Goal: Task Accomplishment & Management: Manage account settings

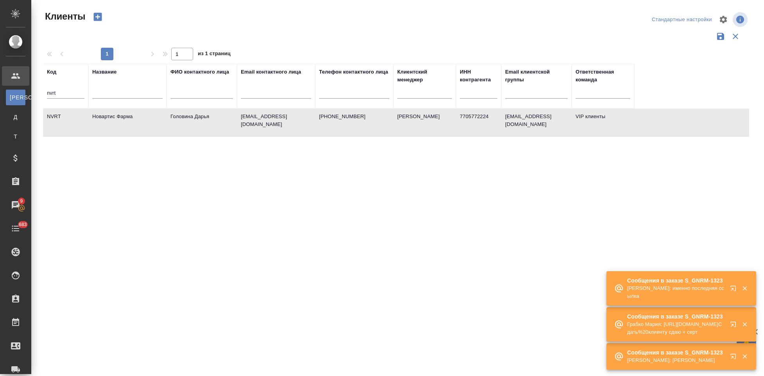
select select "RU"
click at [73, 95] on input "nvrt" at bounding box center [66, 94] width 38 height 10
type input "n"
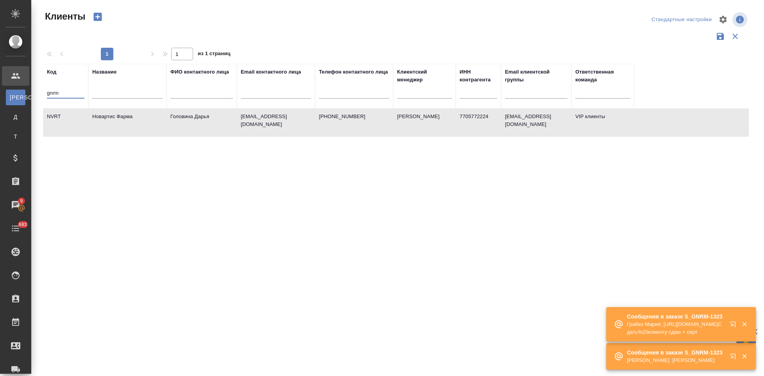
type input "gnrm"
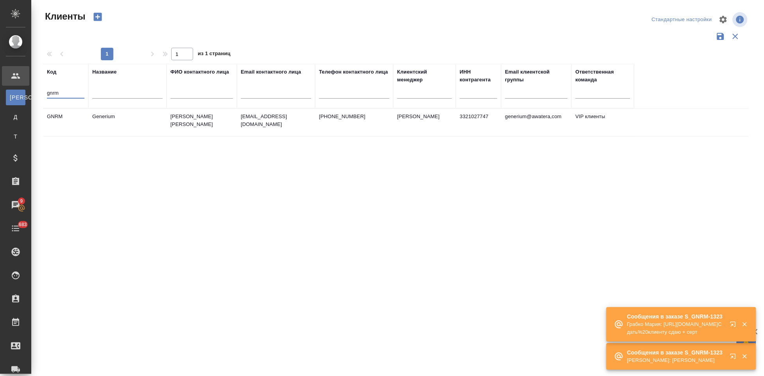
click at [267, 124] on td "emastakhova@generium.ru" at bounding box center [276, 122] width 78 height 27
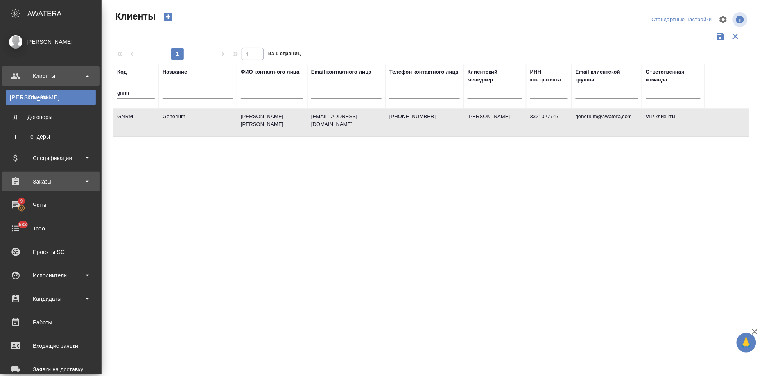
click at [48, 187] on div "Заказы" at bounding box center [51, 182] width 90 height 12
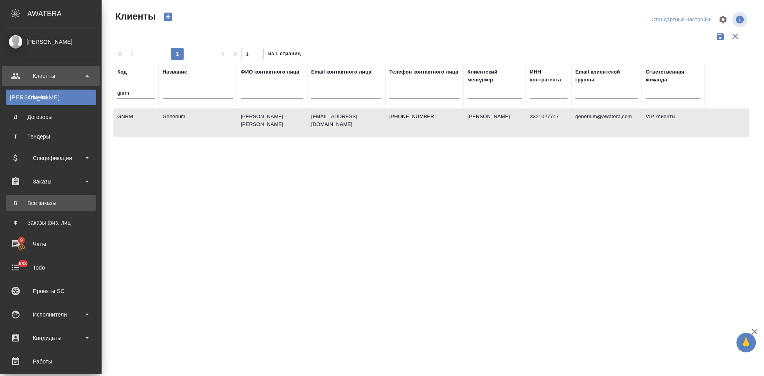
click at [49, 203] on div "Все заказы" at bounding box center [51, 203] width 82 height 8
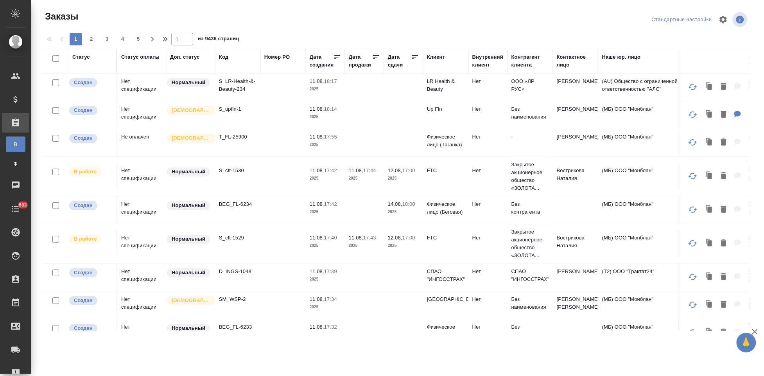
click at [439, 61] on div "Клиент" at bounding box center [446, 61] width 38 height 16
click at [439, 59] on div "Клиент" at bounding box center [436, 57] width 18 height 8
click at [565, 67] on th "Контактное лицо" at bounding box center [575, 61] width 45 height 24
click at [566, 64] on th "Контактное лицо" at bounding box center [575, 61] width 45 height 24
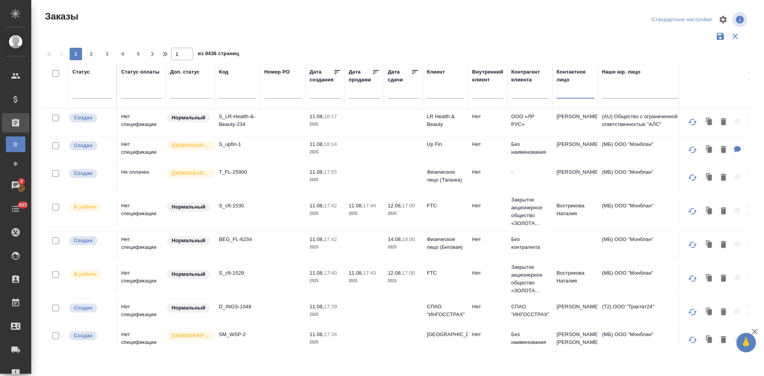
click at [569, 94] on input "text" at bounding box center [576, 94] width 38 height 10
type input "федоринова"
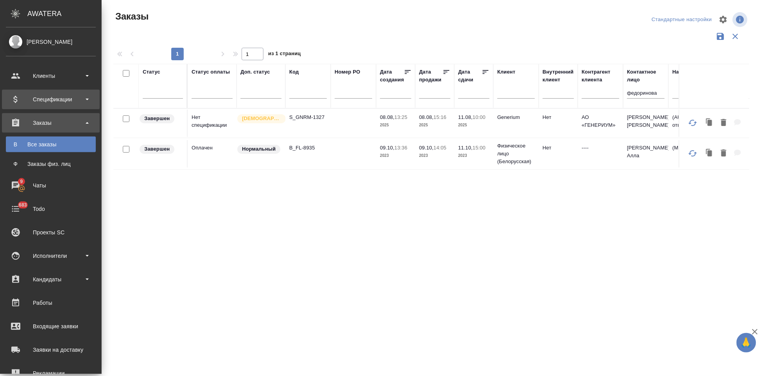
click at [59, 100] on div "Спецификации" at bounding box center [51, 99] width 90 height 12
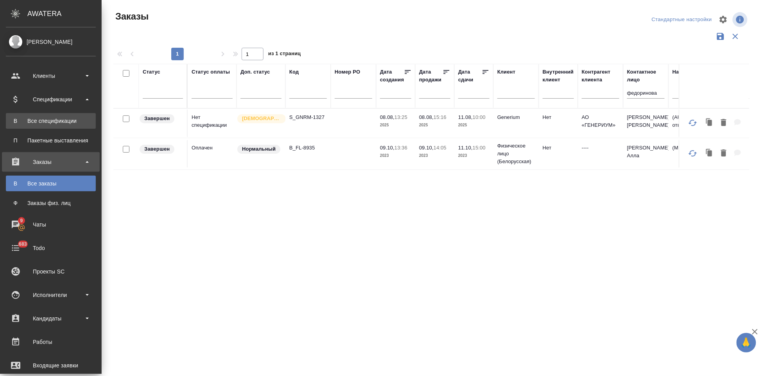
click at [60, 119] on div "Все спецификации" at bounding box center [51, 121] width 82 height 8
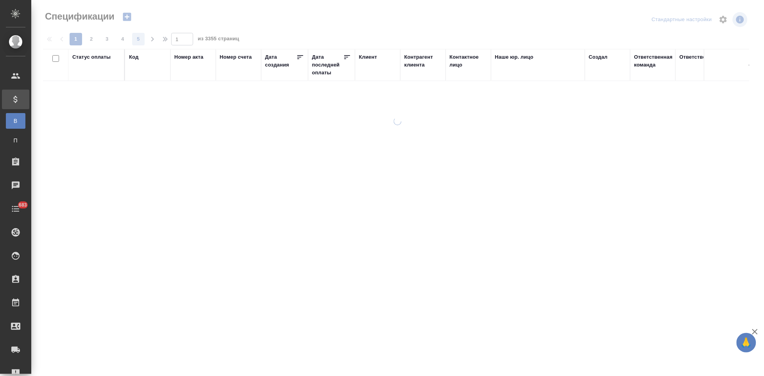
click at [131, 58] on div "Код" at bounding box center [133, 57] width 9 height 8
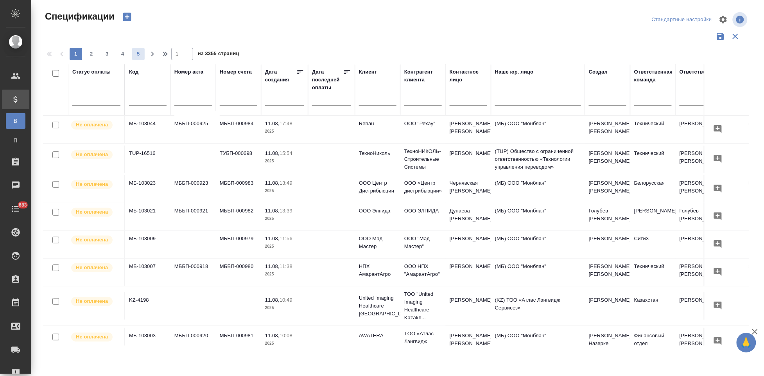
click at [135, 60] on button "5" at bounding box center [138, 54] width 13 height 13
type input "5"
click at [141, 104] on input "text" at bounding box center [148, 100] width 38 height 10
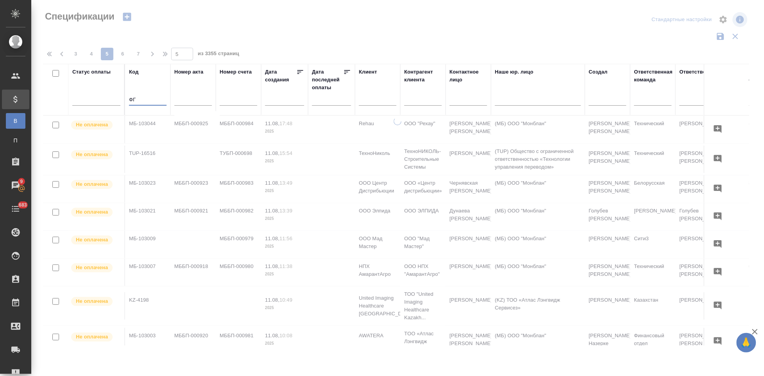
type input "Ф"
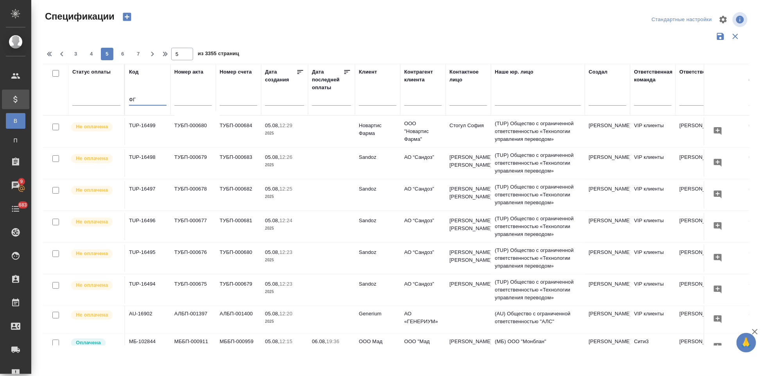
type input "Ф"
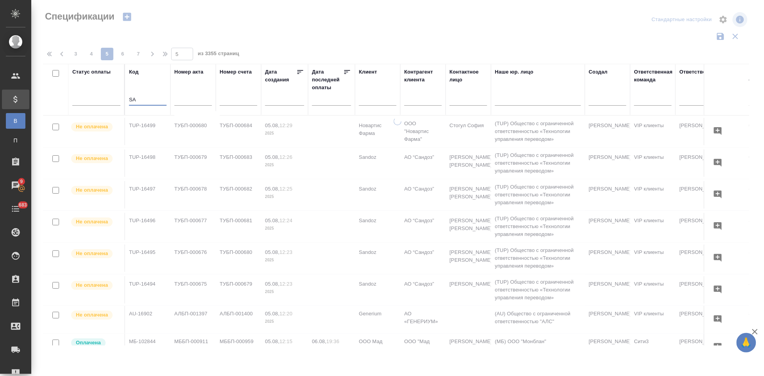
type input "S"
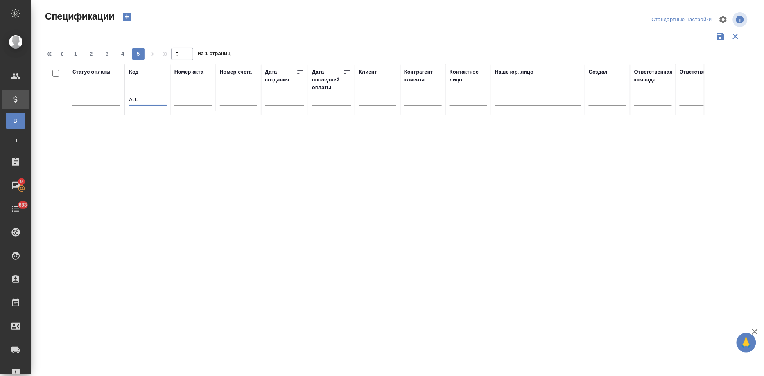
type input "AU-1"
type input "1"
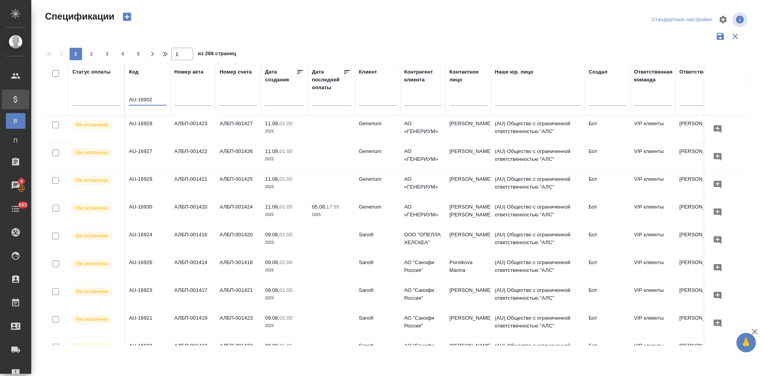
type input "AU-16902"
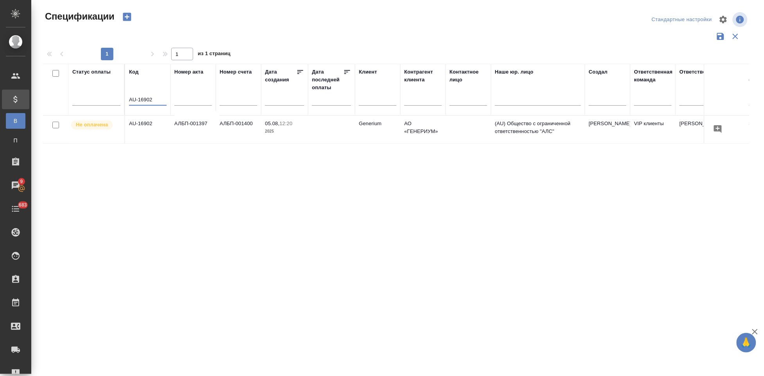
click at [319, 131] on td at bounding box center [331, 129] width 47 height 27
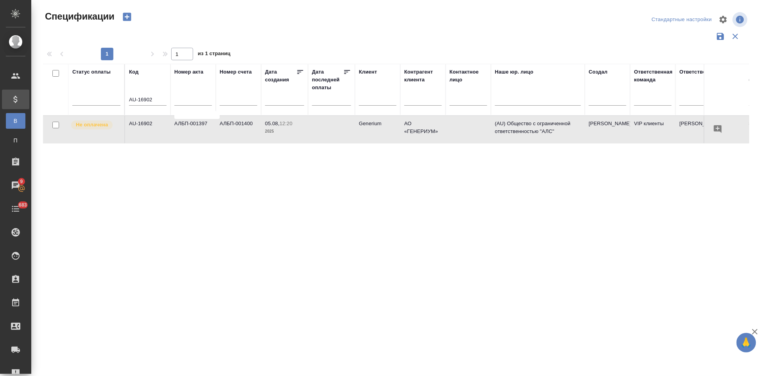
click at [319, 131] on td at bounding box center [331, 129] width 47 height 27
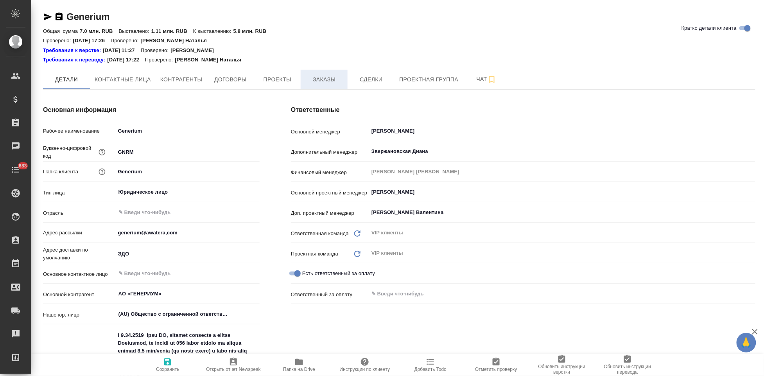
click at [317, 78] on span "Заказы" at bounding box center [324, 80] width 38 height 10
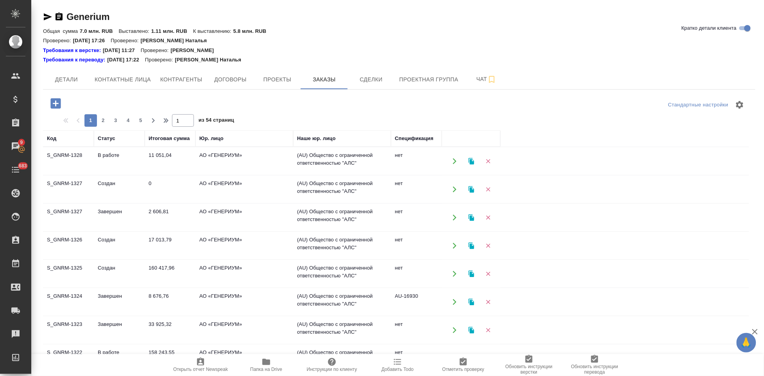
click at [162, 175] on td "2 606,81" at bounding box center [170, 160] width 51 height 27
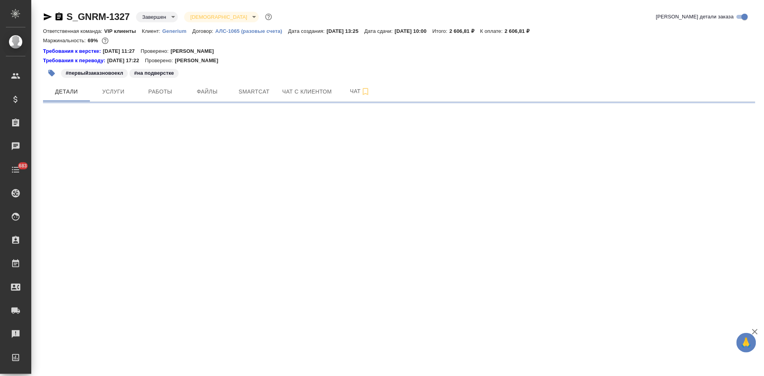
select select "RU"
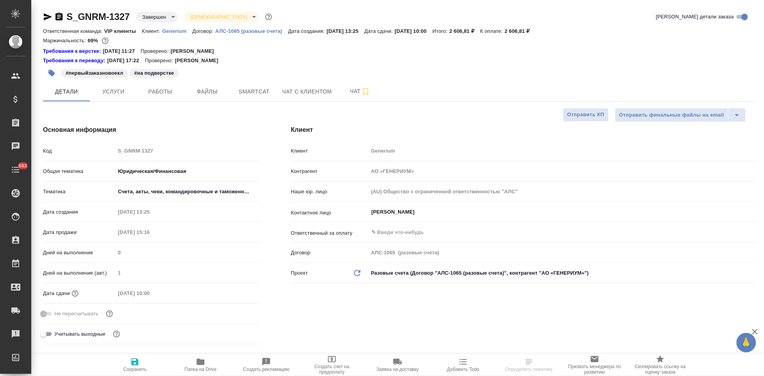
click at [243, 32] on p "АЛС-1065 (разовые счета)" at bounding box center [251, 31] width 73 height 6
type textarea "x"
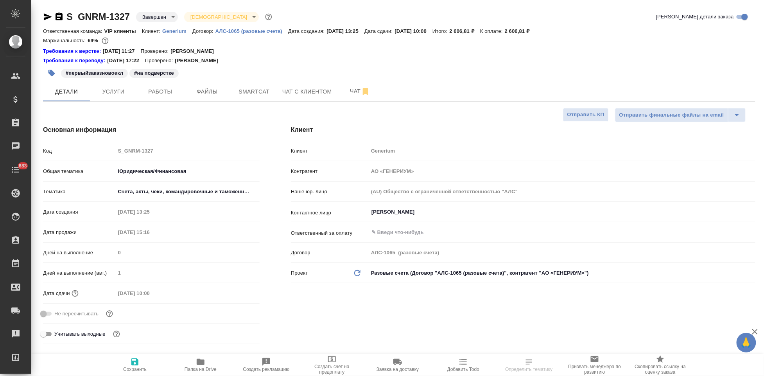
type textarea "x"
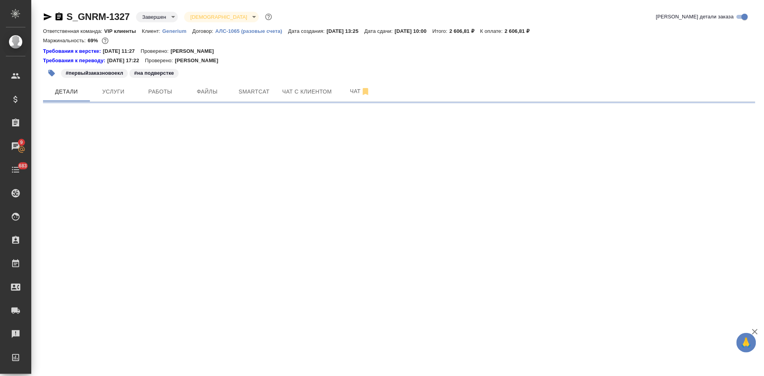
select select "RU"
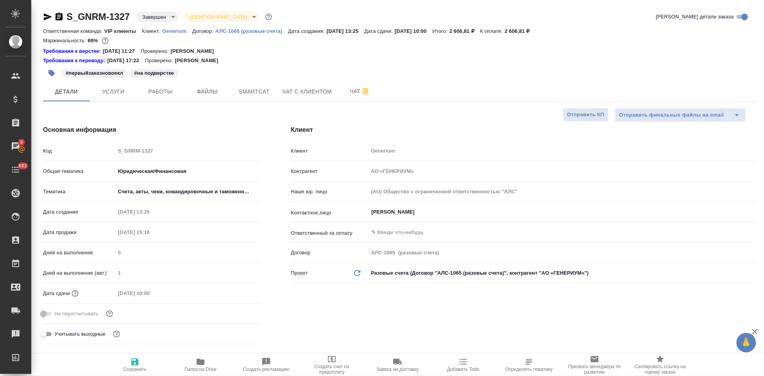
type textarea "x"
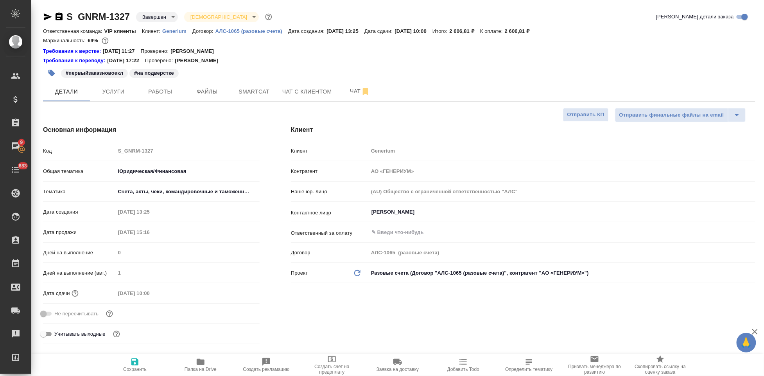
type textarea "x"
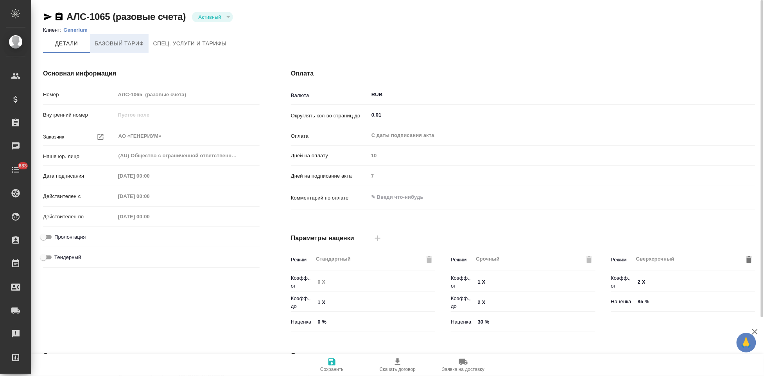
click at [128, 46] on span "Базовый тариф" at bounding box center [119, 44] width 49 height 10
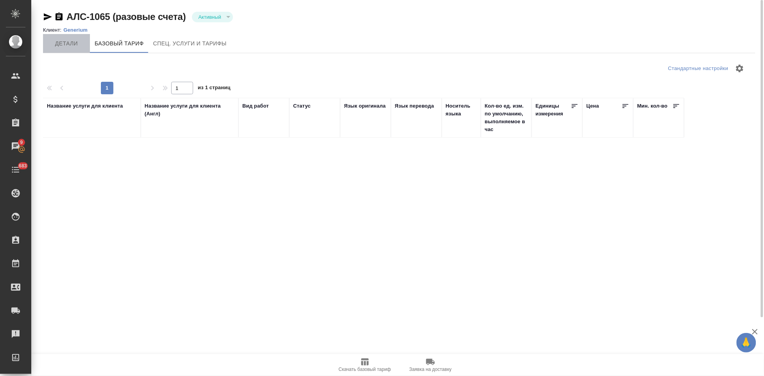
click at [74, 48] on button "Детали" at bounding box center [66, 43] width 47 height 19
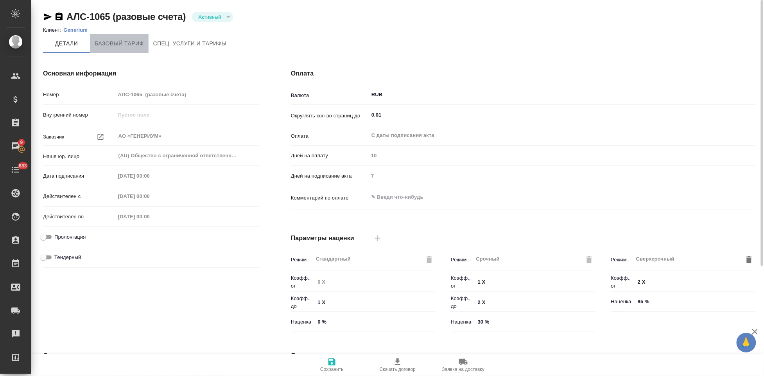
click at [132, 37] on button "Базовый тариф" at bounding box center [119, 43] width 59 height 19
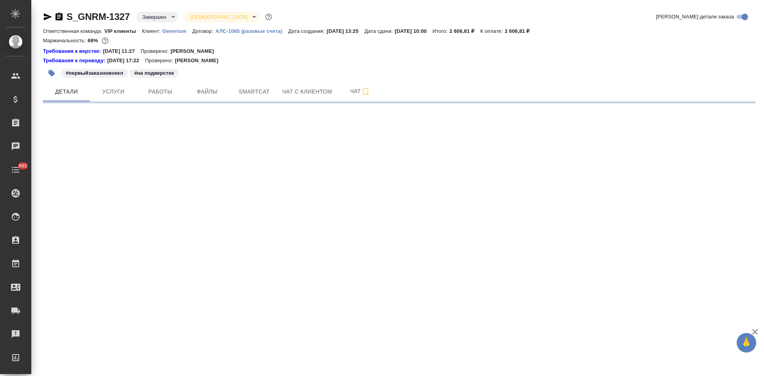
select select "RU"
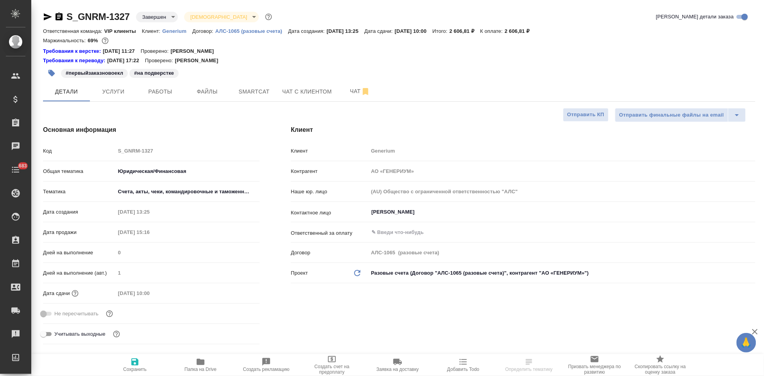
type textarea "x"
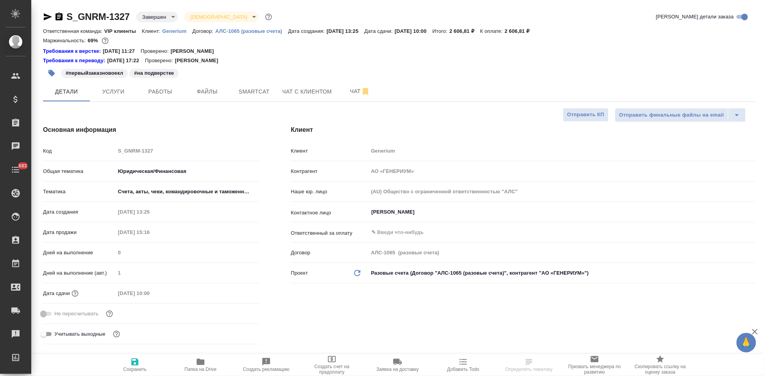
type textarea "x"
select select "RU"
type textarea "x"
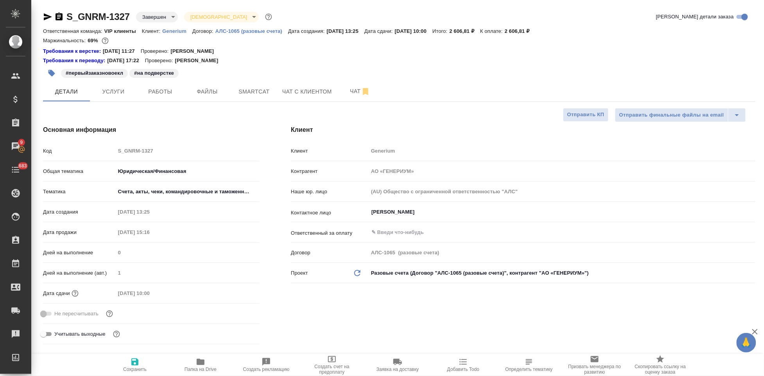
type textarea "x"
click at [43, 17] on icon "button" at bounding box center [47, 16] width 9 height 9
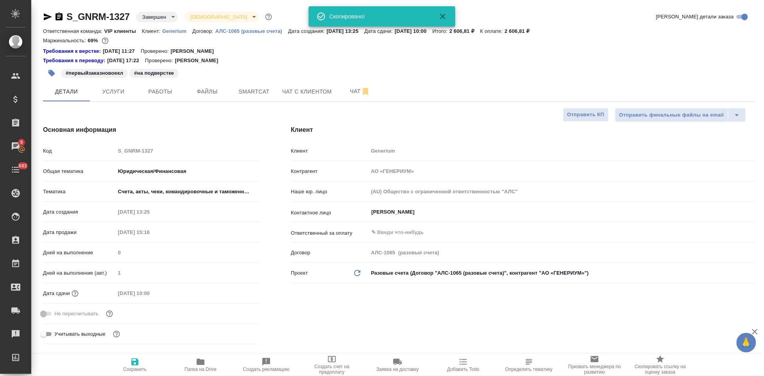
type textarea "x"
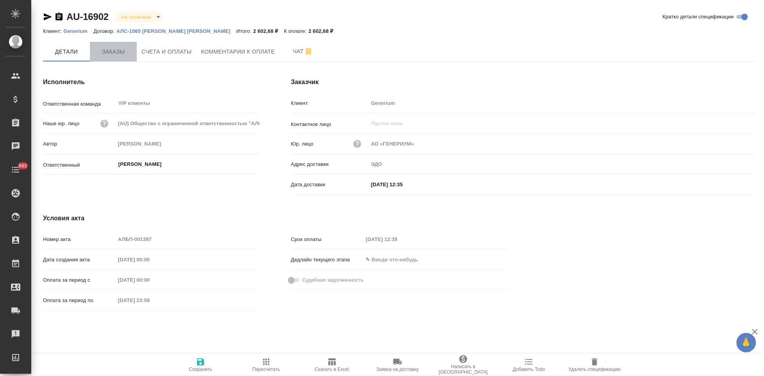
click at [123, 48] on span "Заказы" at bounding box center [114, 52] width 38 height 10
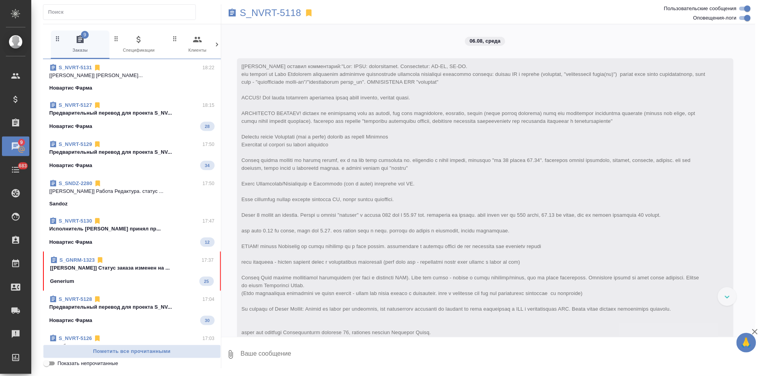
scroll to position [3374, 0]
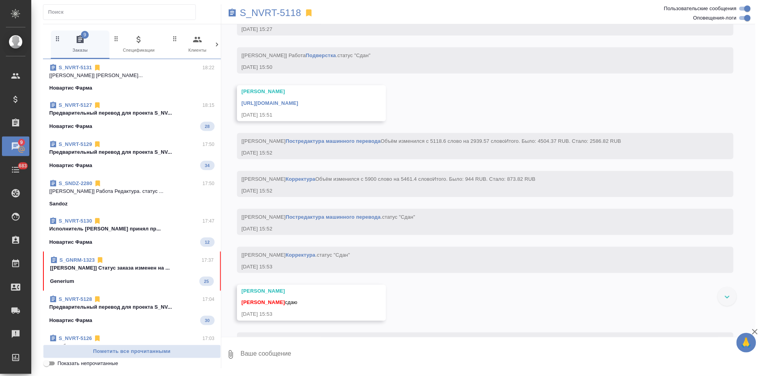
click at [132, 273] on span "S_GNRM-1323 17:37 [[PERSON_NAME]] Статус заказа изменен на ... Generium 25" at bounding box center [132, 271] width 164 height 30
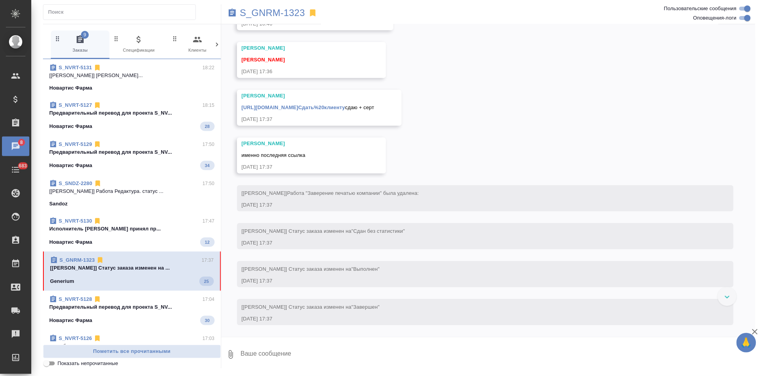
scroll to position [6049, 0]
click at [285, 350] on textarea at bounding box center [498, 354] width 516 height 27
click at [284, 355] on textarea at bounding box center [498, 354] width 516 height 27
type textarea "пасибки"
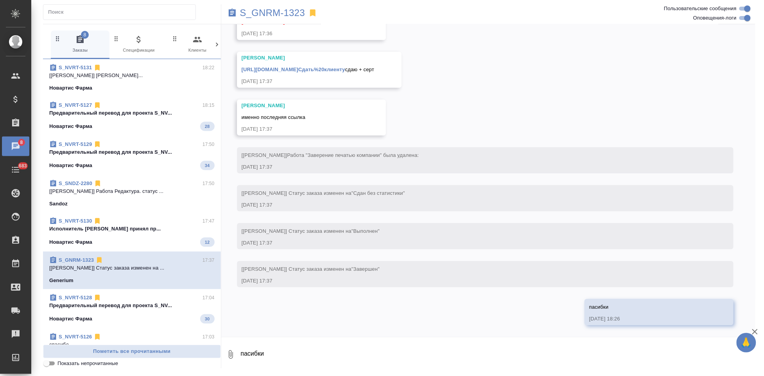
scroll to position [6133, 0]
click at [345, 66] on link "[URL][DOMAIN_NAME]Сдать%20клиенту" at bounding box center [294, 69] width 104 height 6
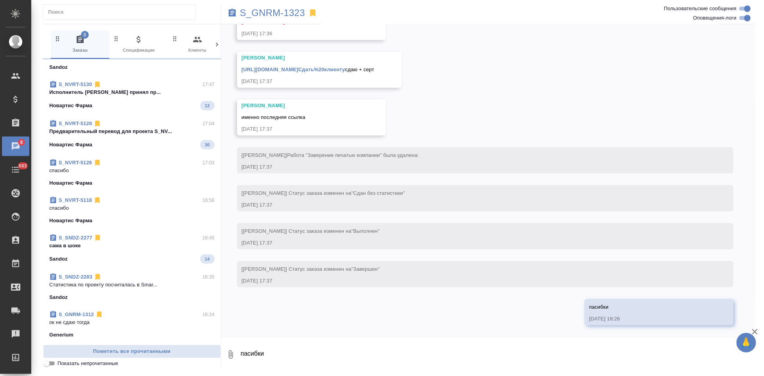
scroll to position [217, 0]
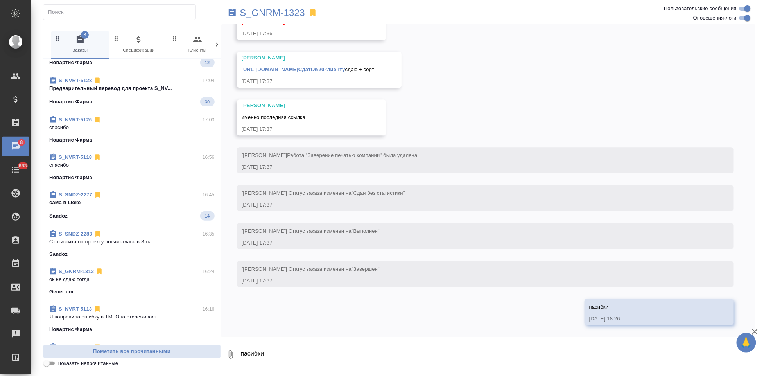
click at [131, 163] on p "спасибо" at bounding box center [131, 165] width 165 height 8
